Goal: Information Seeking & Learning: Learn about a topic

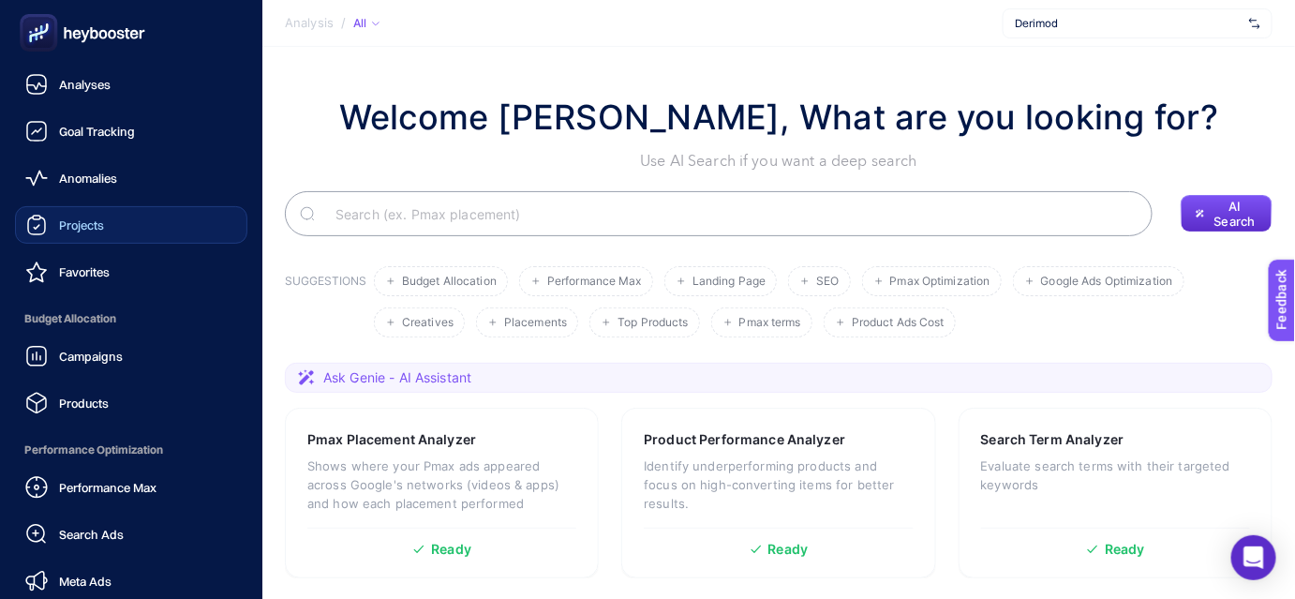
click at [125, 223] on link "Projects" at bounding box center [131, 224] width 232 height 37
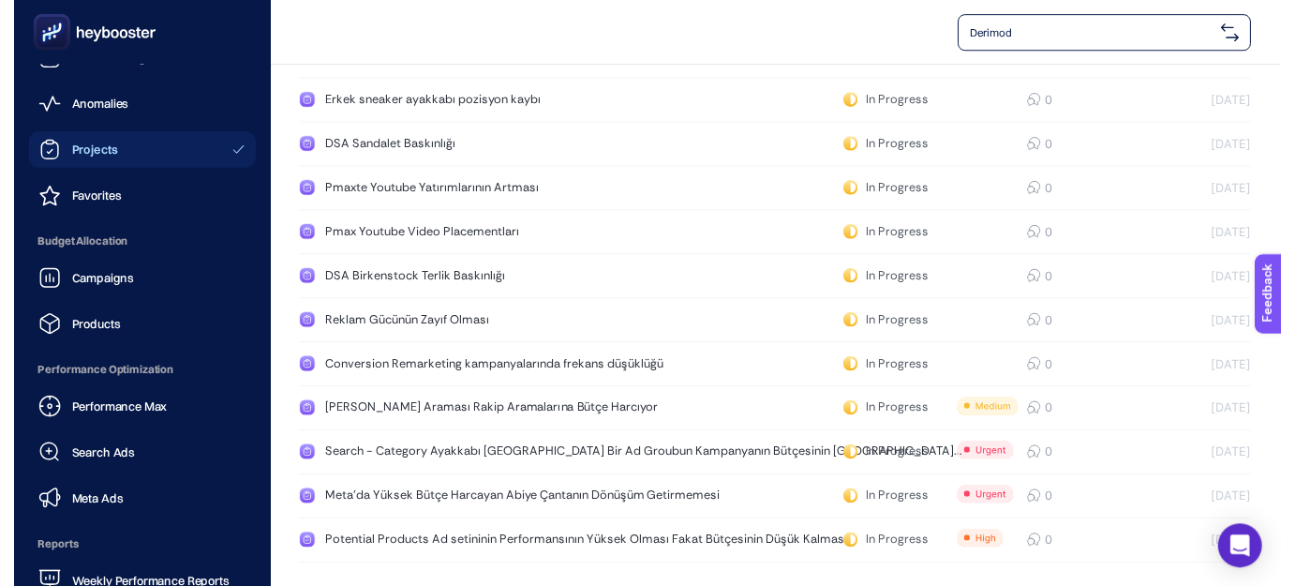
scroll to position [65, 0]
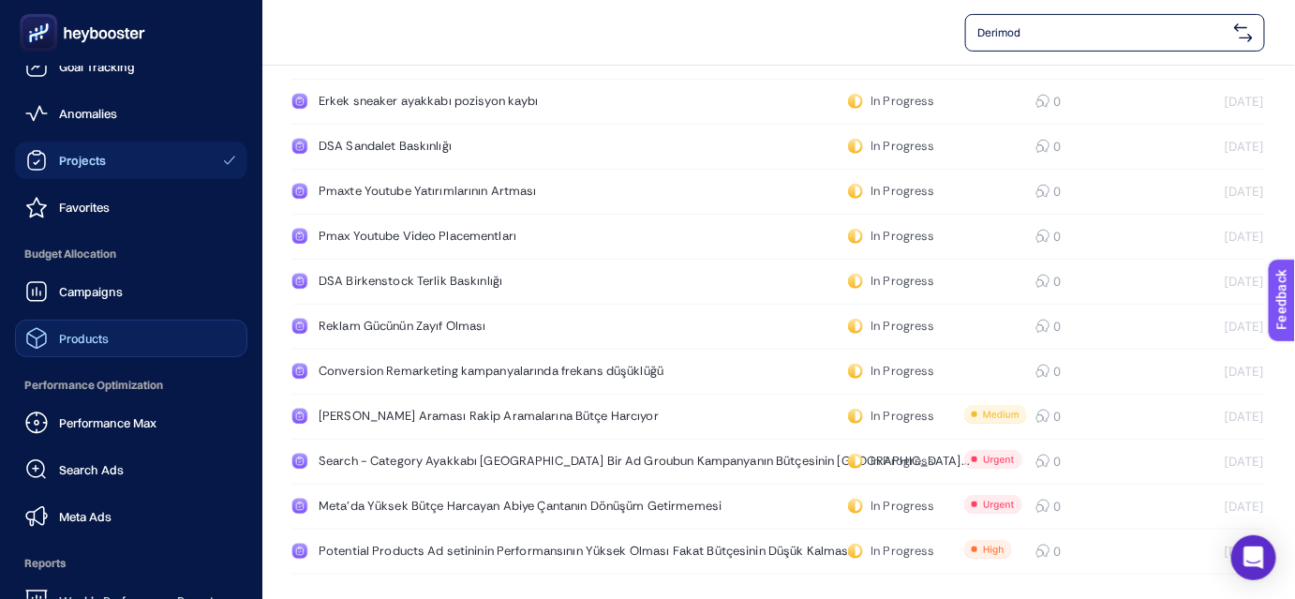
click at [78, 336] on span "Products" at bounding box center [84, 338] width 50 height 15
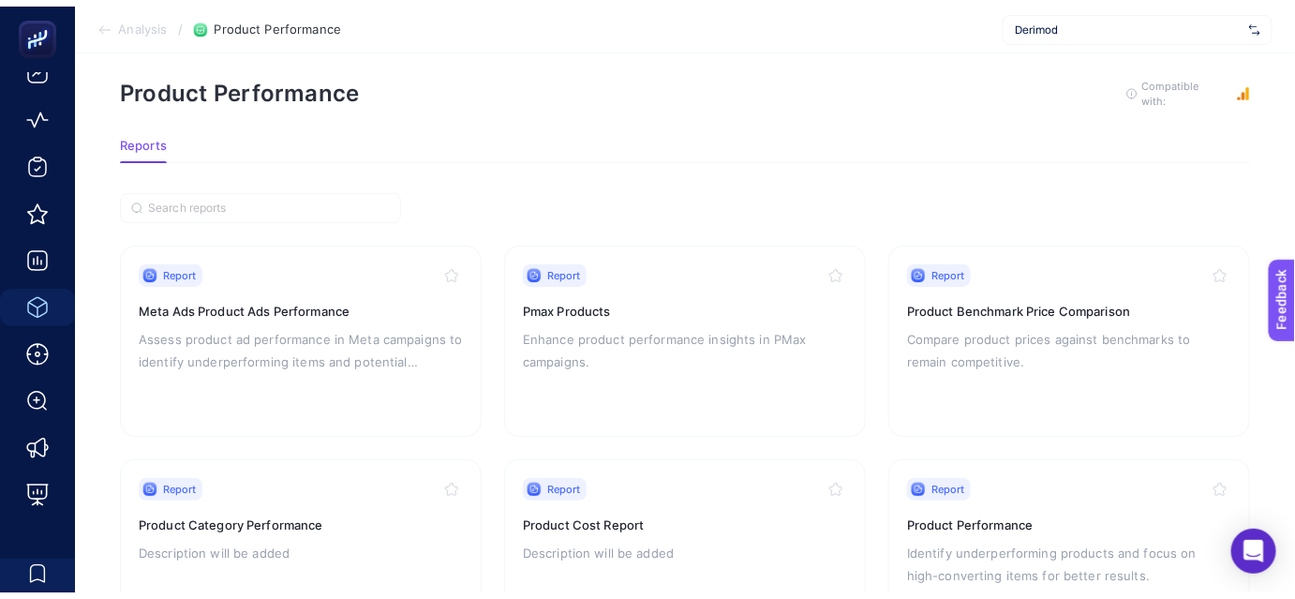
scroll to position [190, 0]
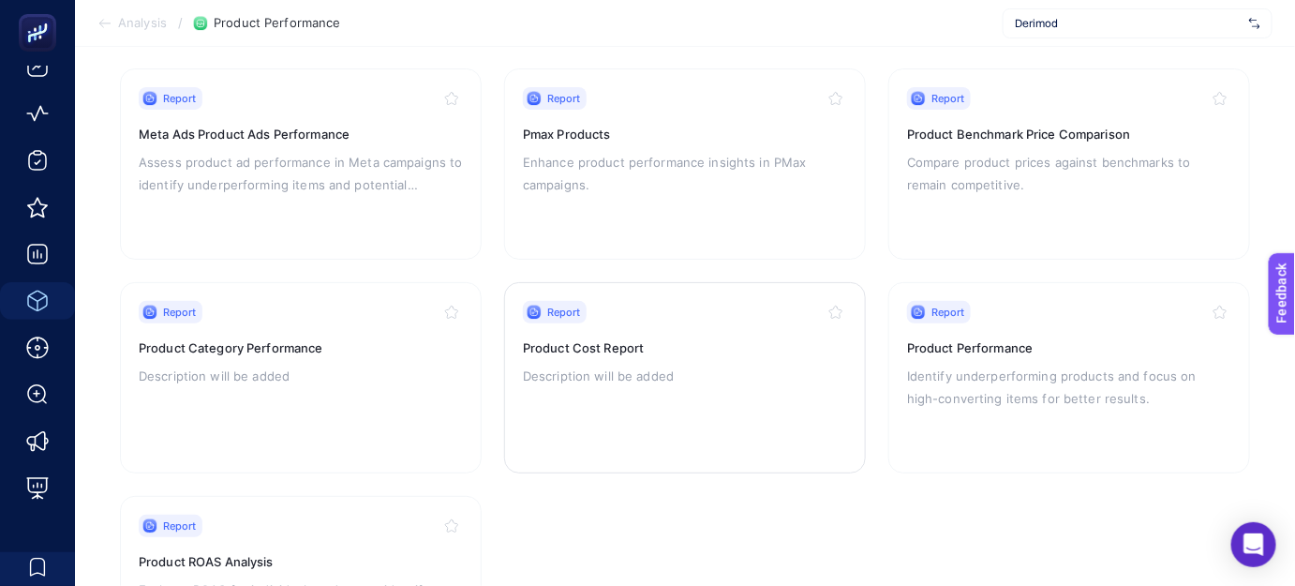
click at [585, 338] on h3 "Product Cost Report" at bounding box center [685, 347] width 324 height 19
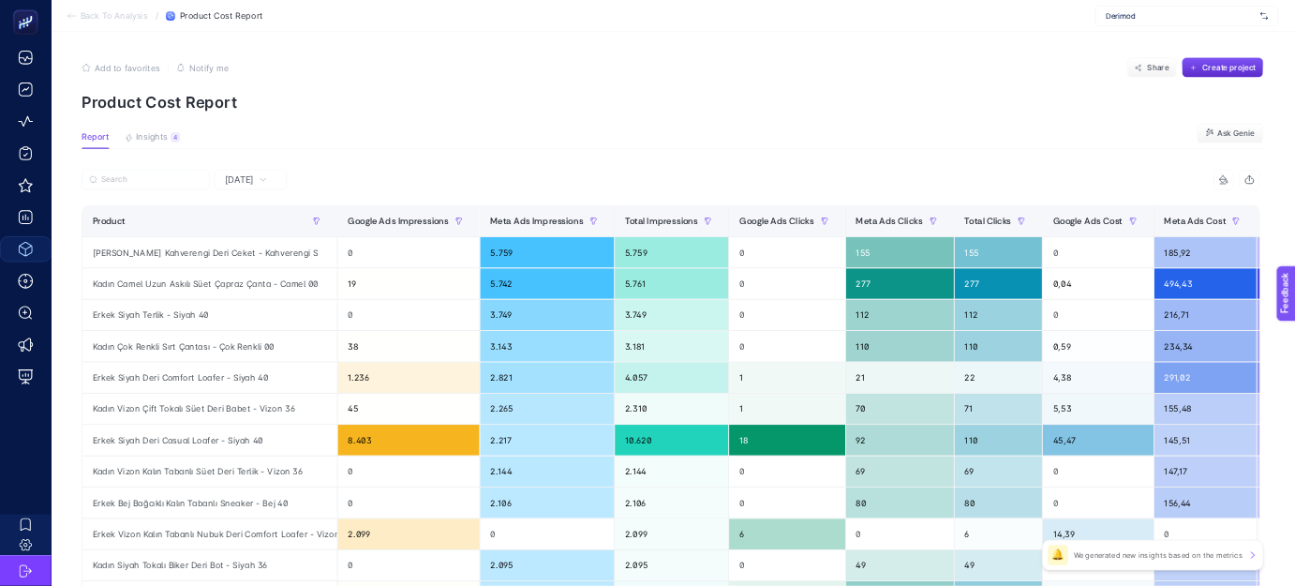
scroll to position [0, 7]
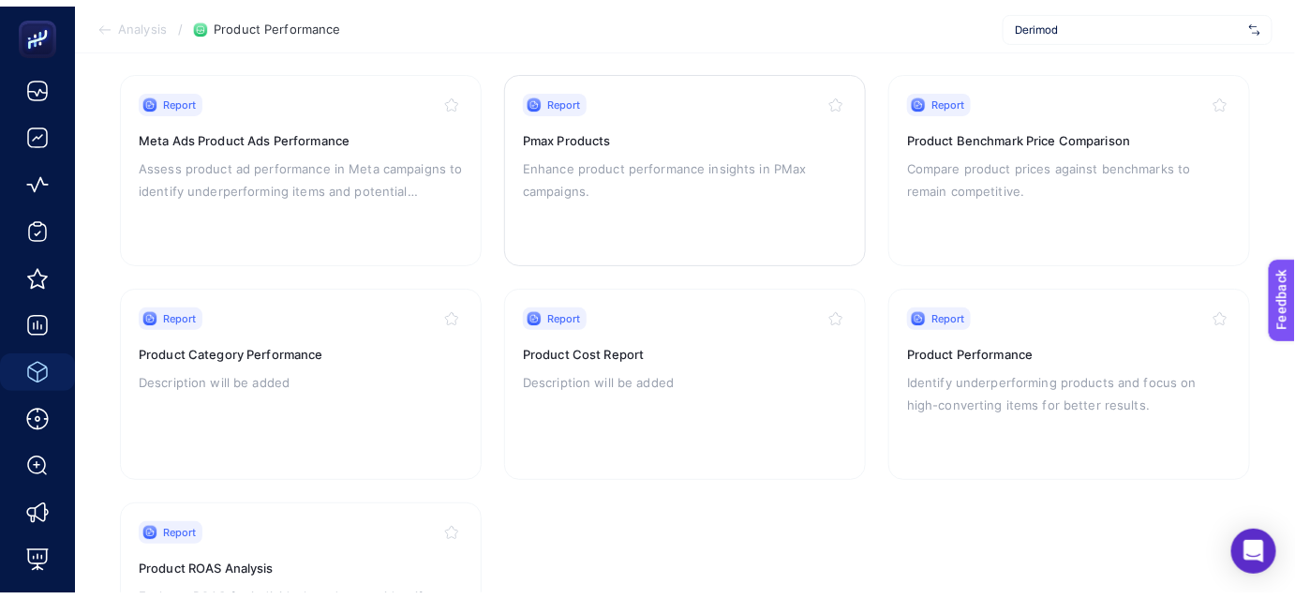
scroll to position [105, 0]
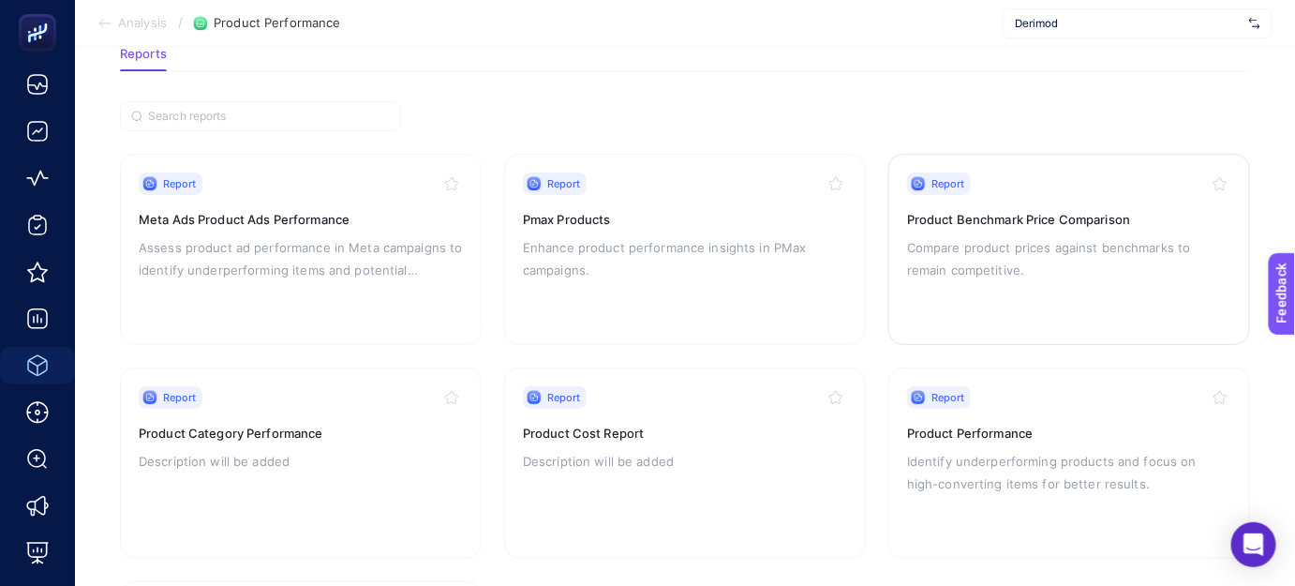
click at [1038, 210] on h3 "Product Benchmark Price Comparison" at bounding box center [1069, 219] width 324 height 19
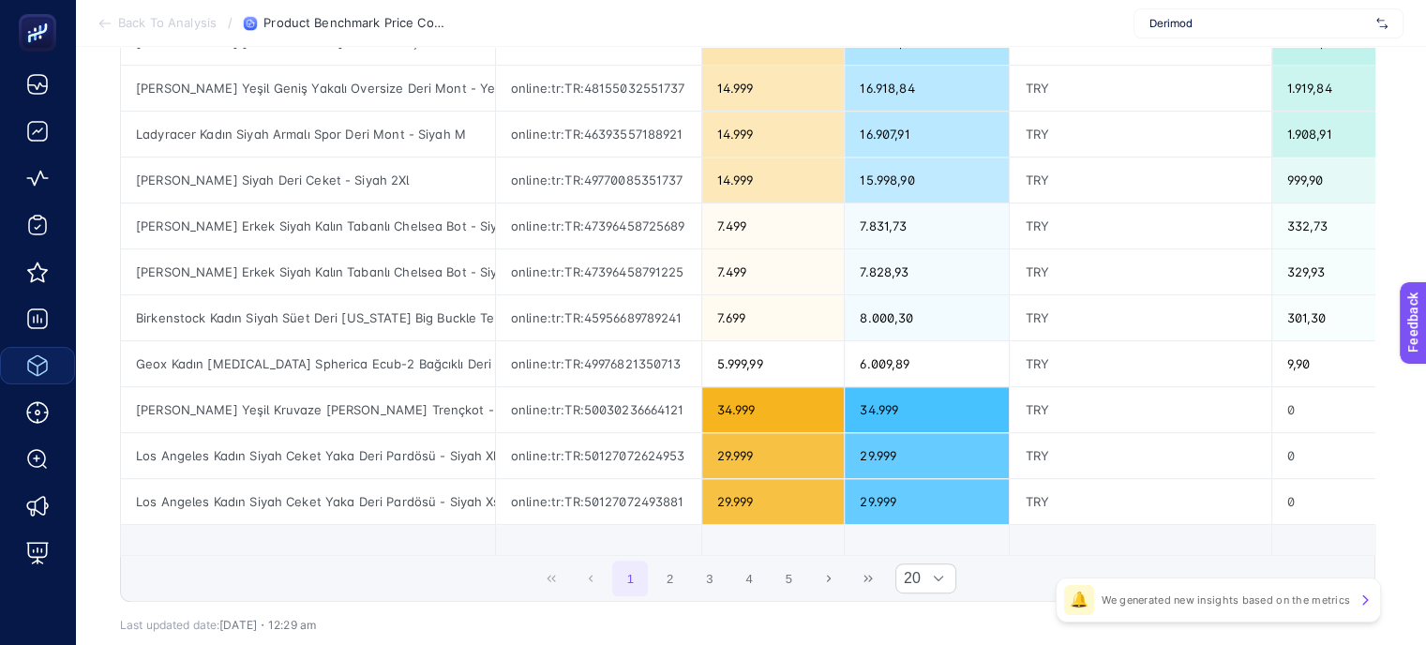
scroll to position [85, 0]
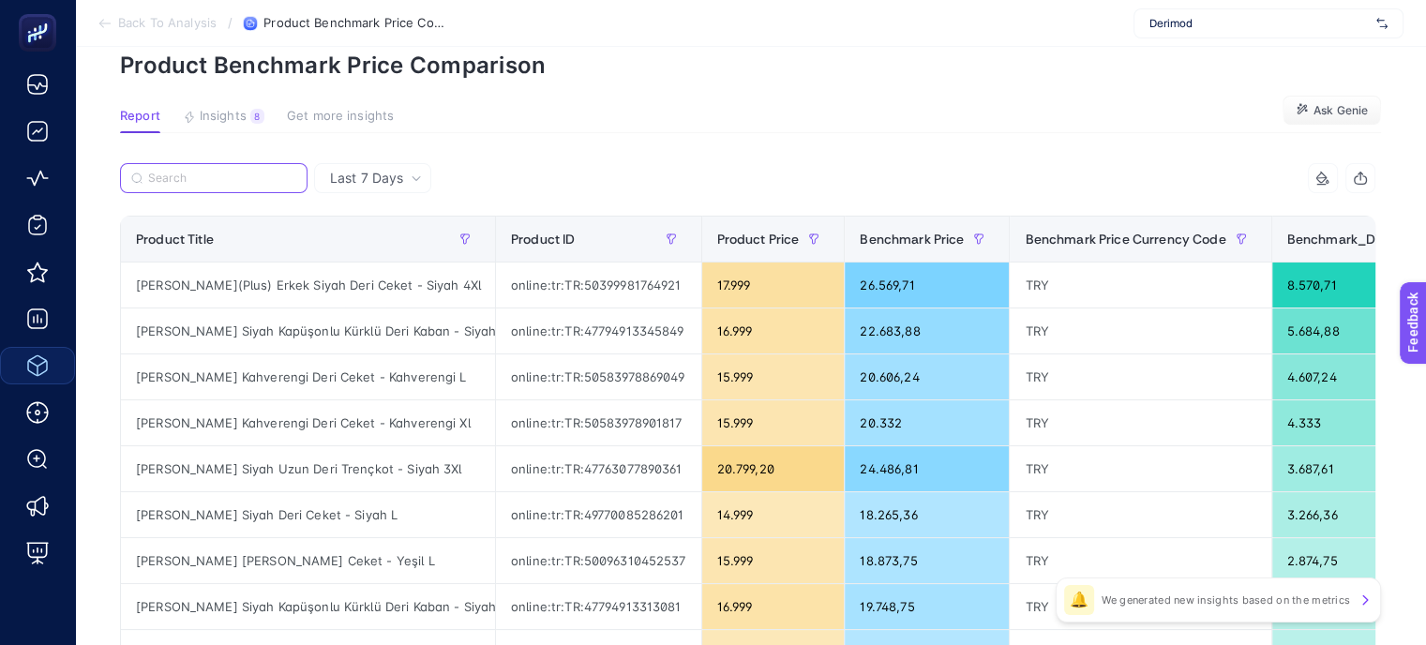
click at [251, 183] on input "Search" at bounding box center [222, 179] width 148 height 14
type input "birken"
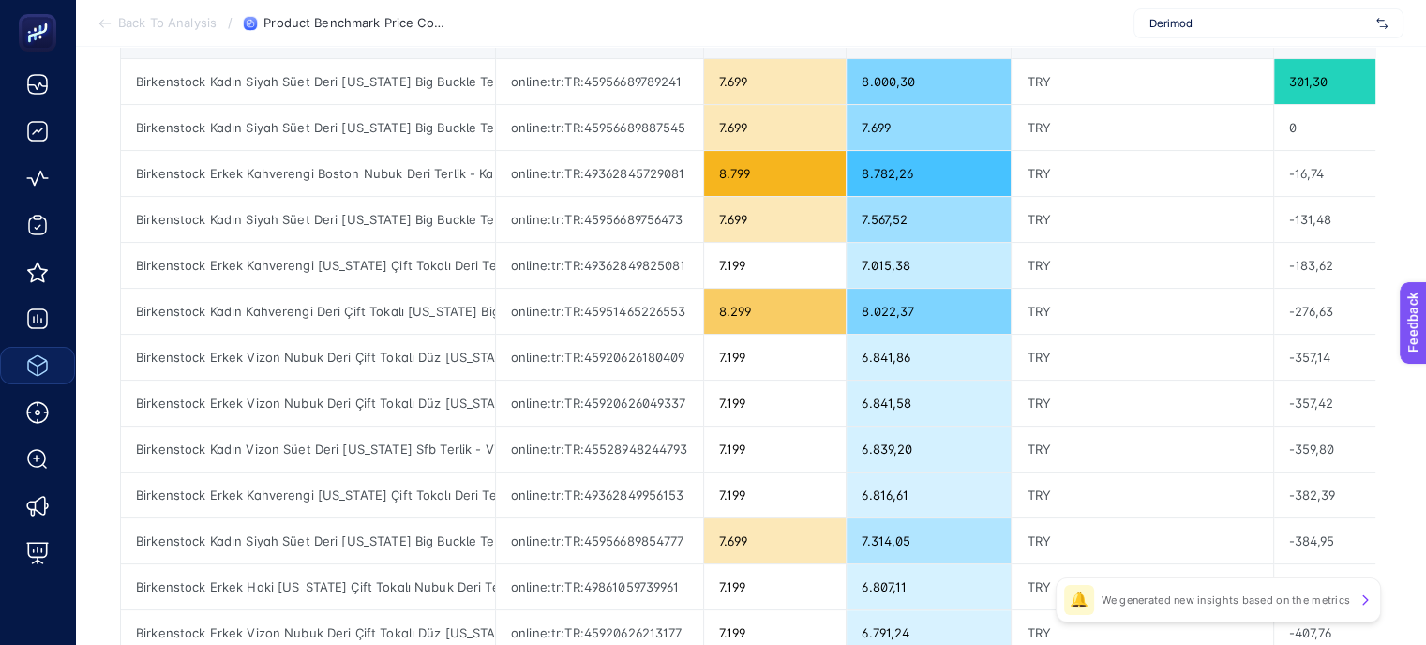
scroll to position [0, 8]
